Goal: Information Seeking & Learning: Learn about a topic

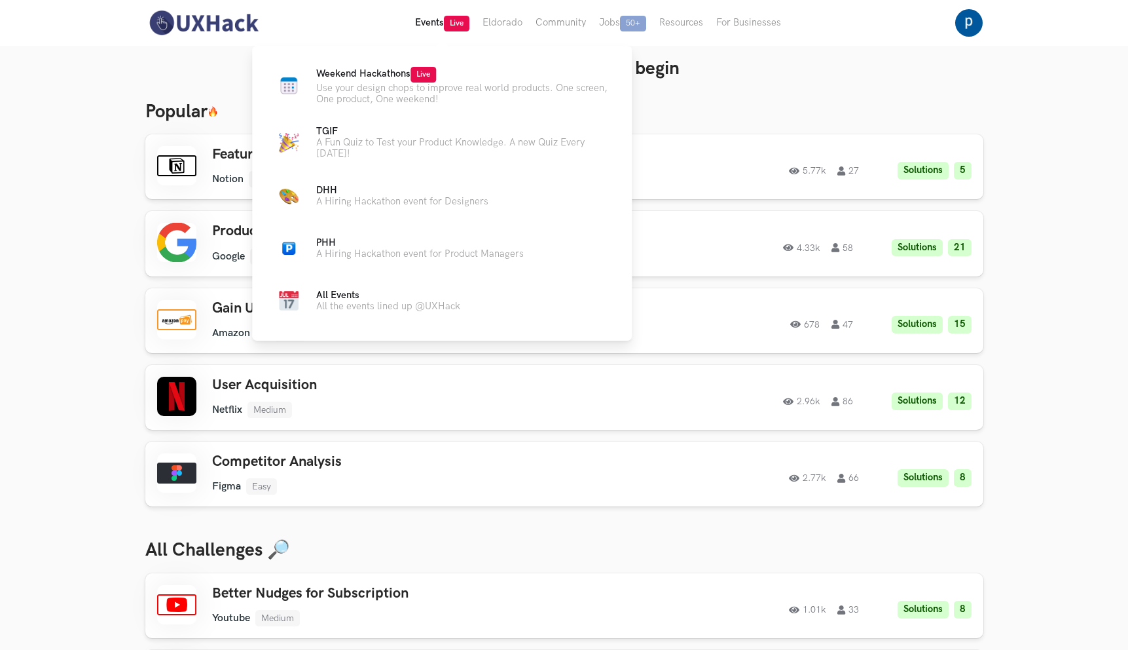
click at [447, 25] on span "Live" at bounding box center [457, 24] width 26 height 16
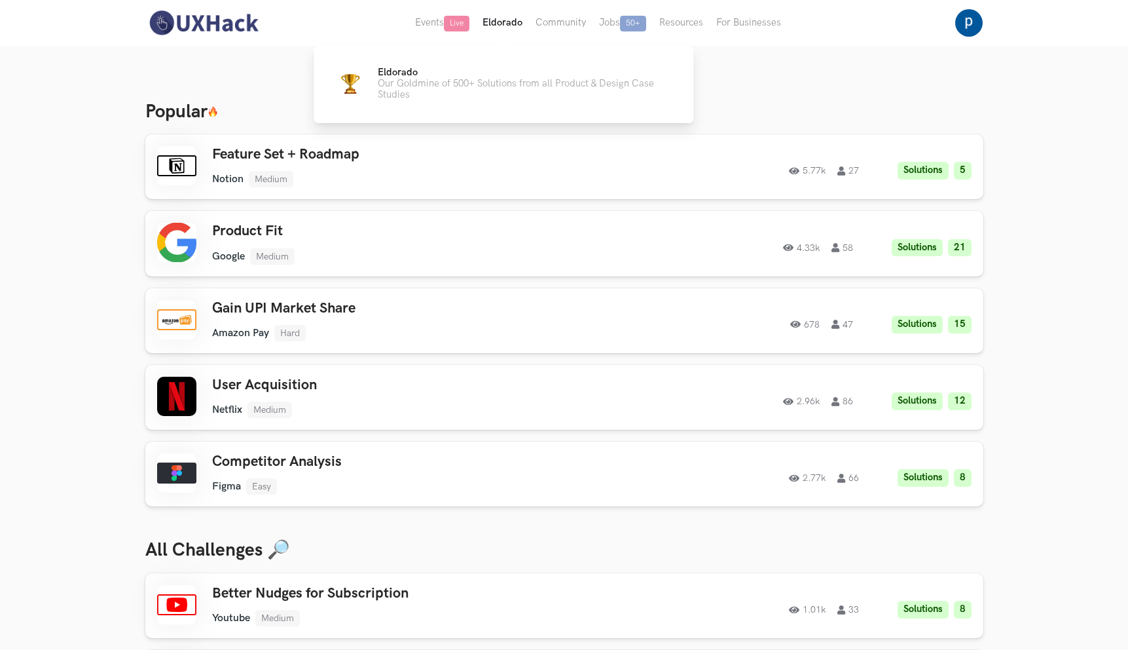
click at [501, 31] on button "Eldorado" at bounding box center [502, 23] width 53 height 46
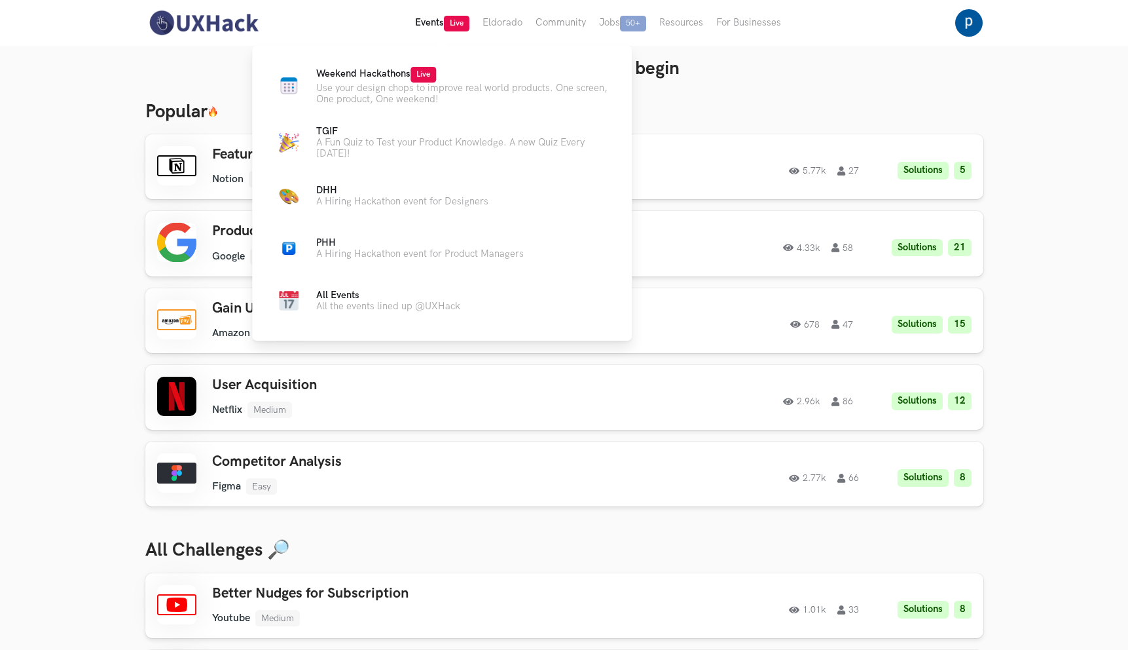
click at [442, 23] on button "Events Live" at bounding box center [442, 23] width 67 height 46
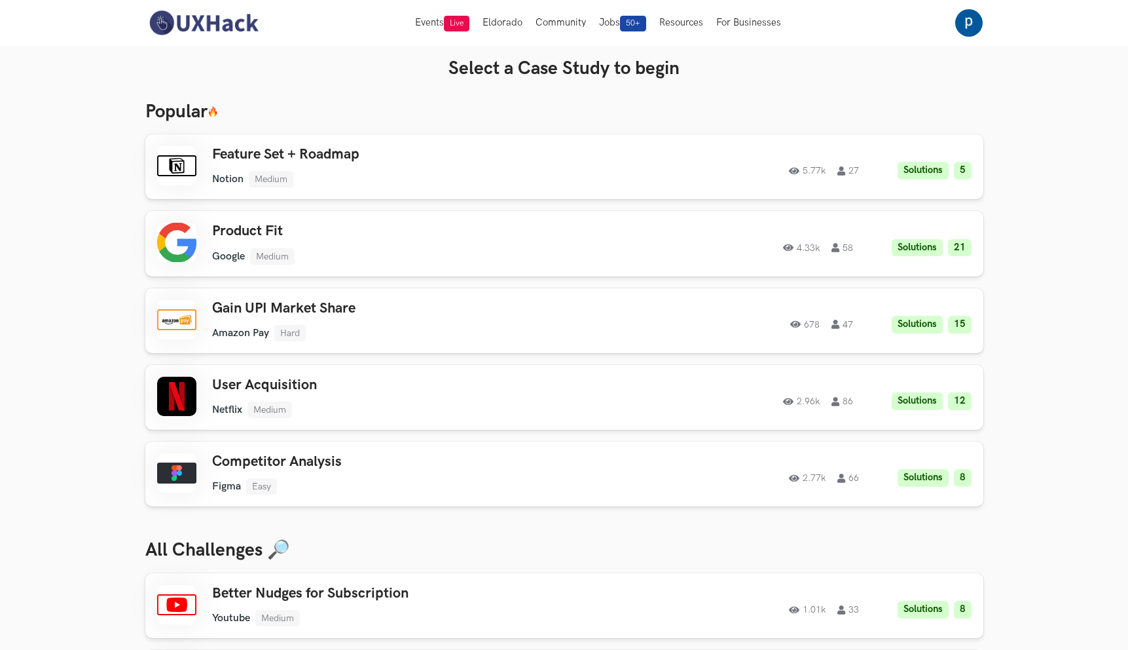
click at [198, 20] on img at bounding box center [203, 23] width 117 height 28
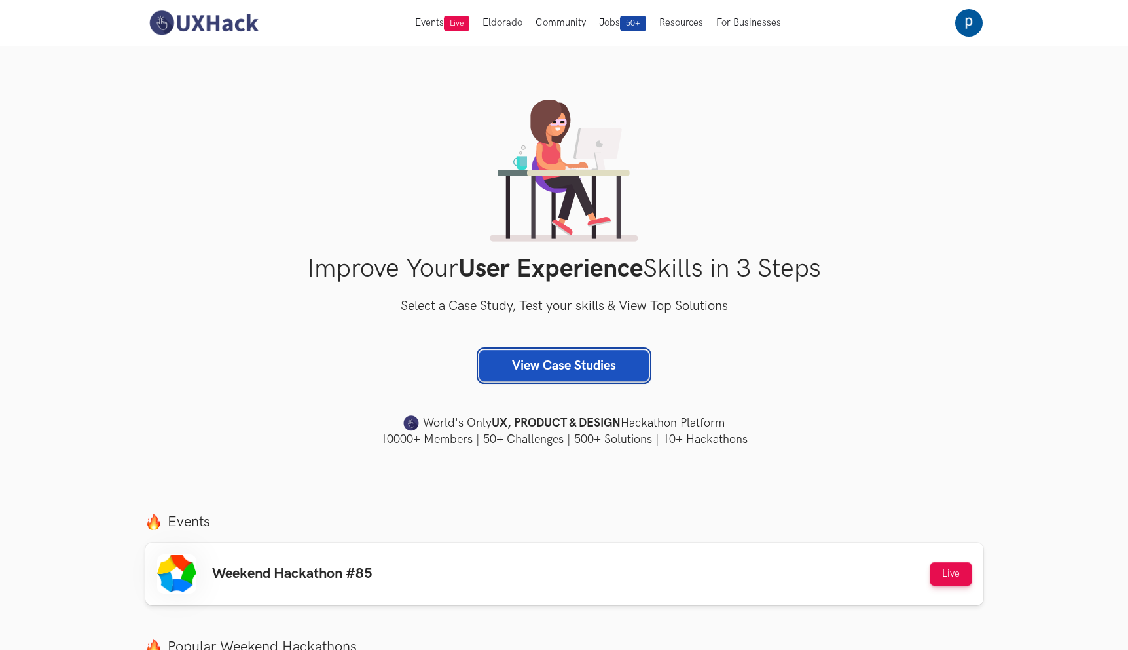
click at [600, 355] on link "View Case Studies" at bounding box center [564, 365] width 170 height 31
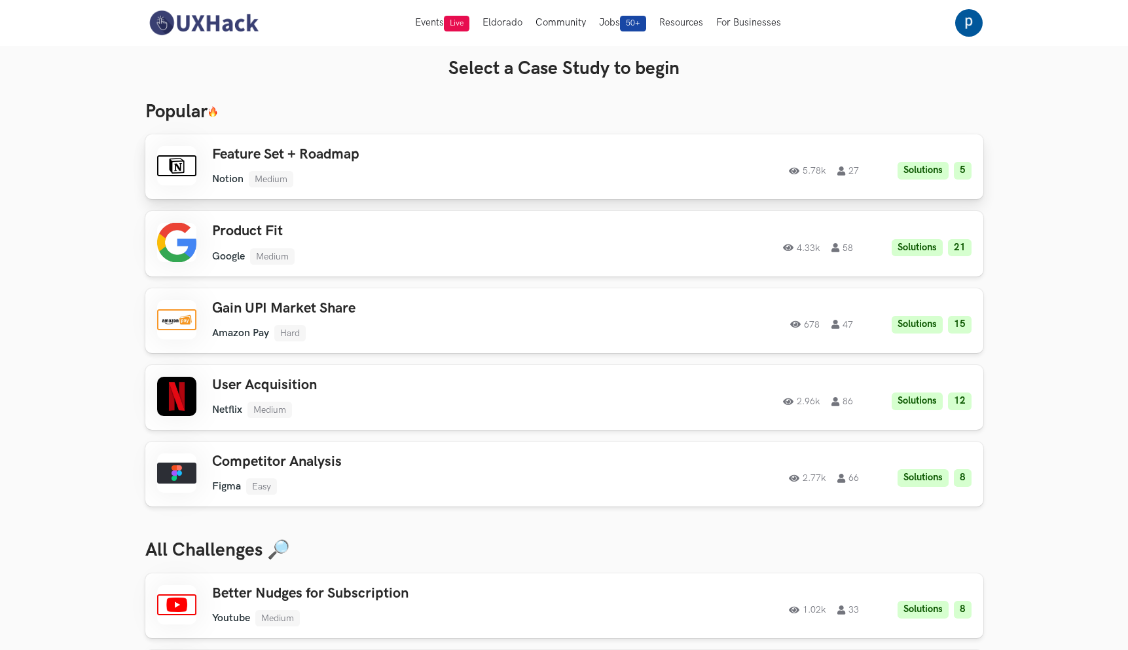
click at [629, 169] on div "5.78k 27 Solutions 5" at bounding box center [794, 167] width 356 height 26
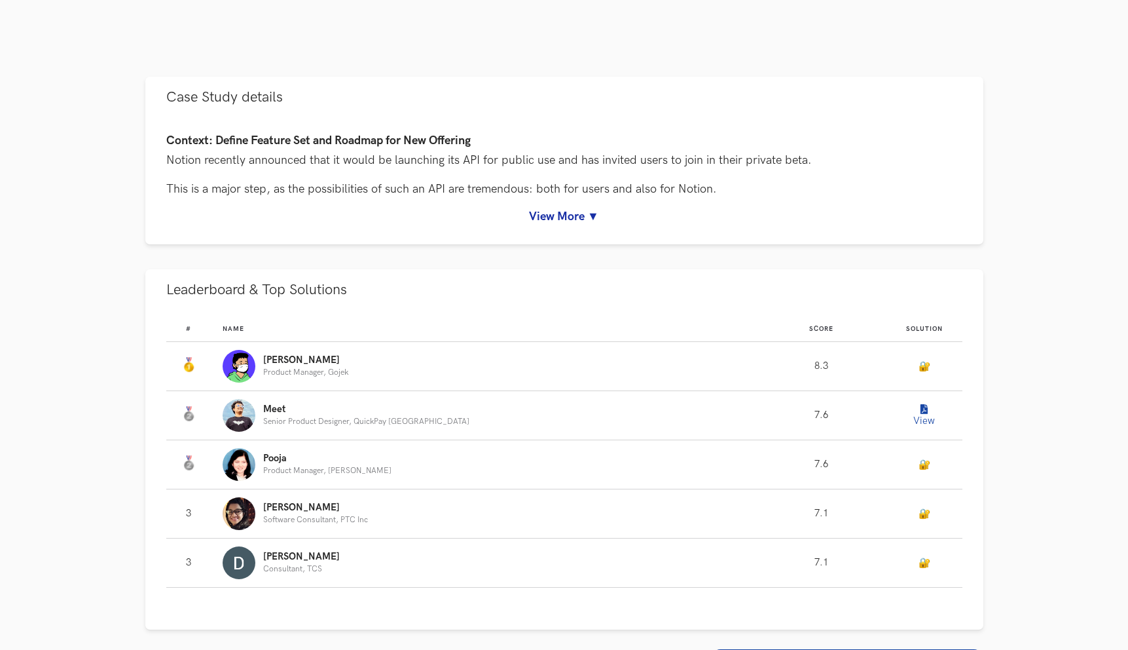
scroll to position [557, 0]
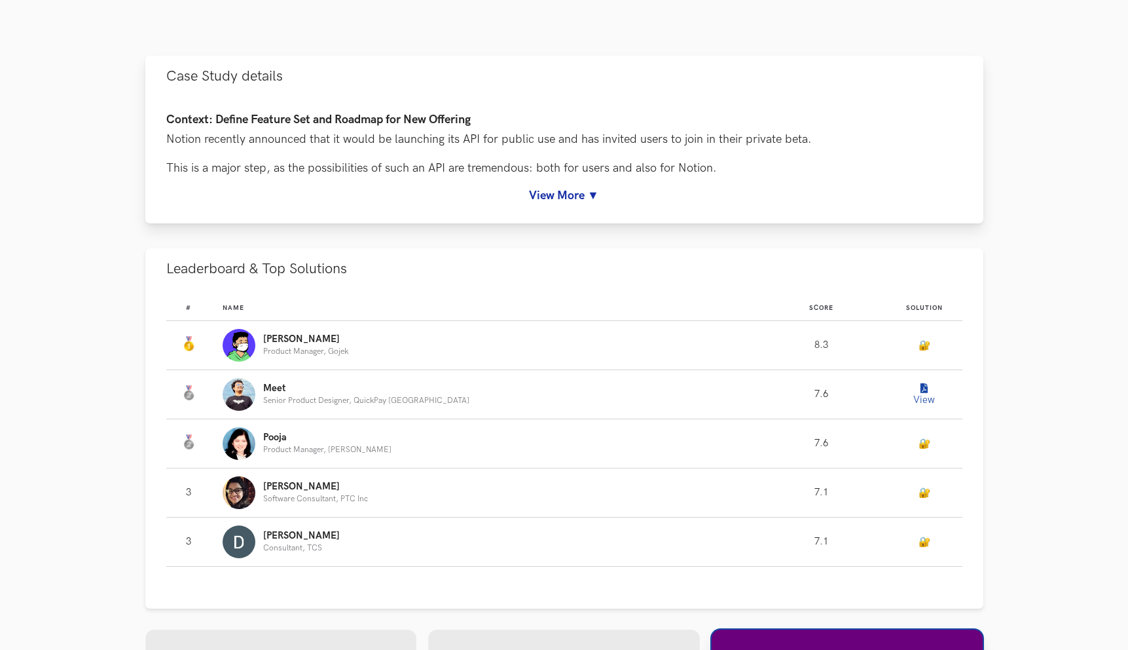
click at [587, 196] on link "View More ▼" at bounding box center [564, 196] width 796 height 14
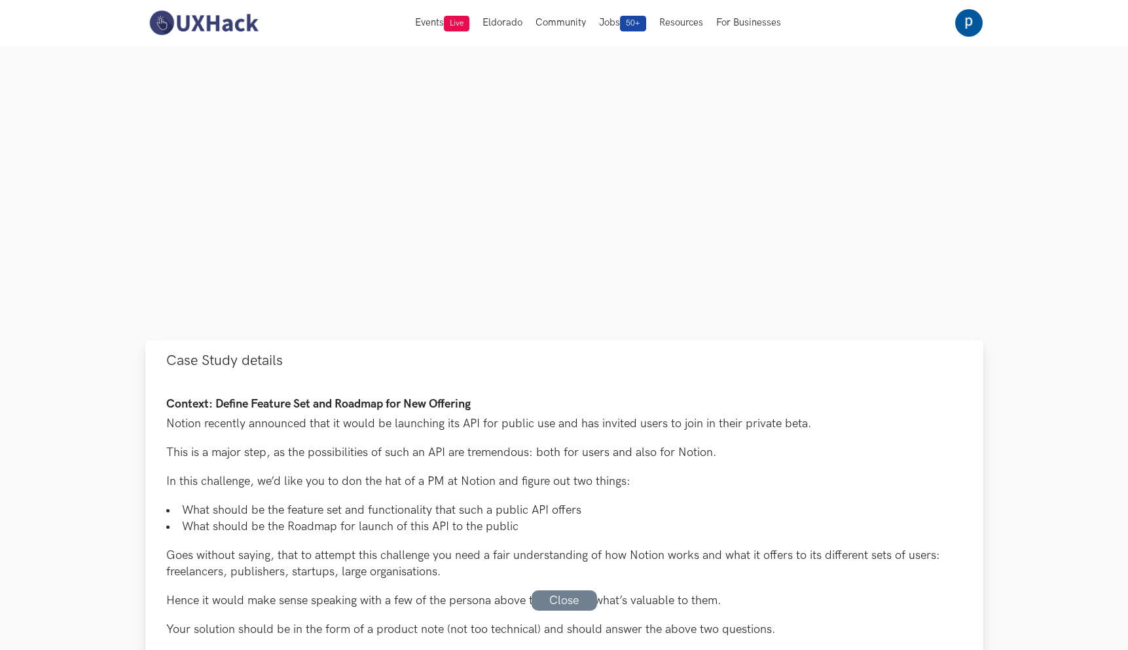
scroll to position [0, 0]
